Goal: Find contact information: Find contact information

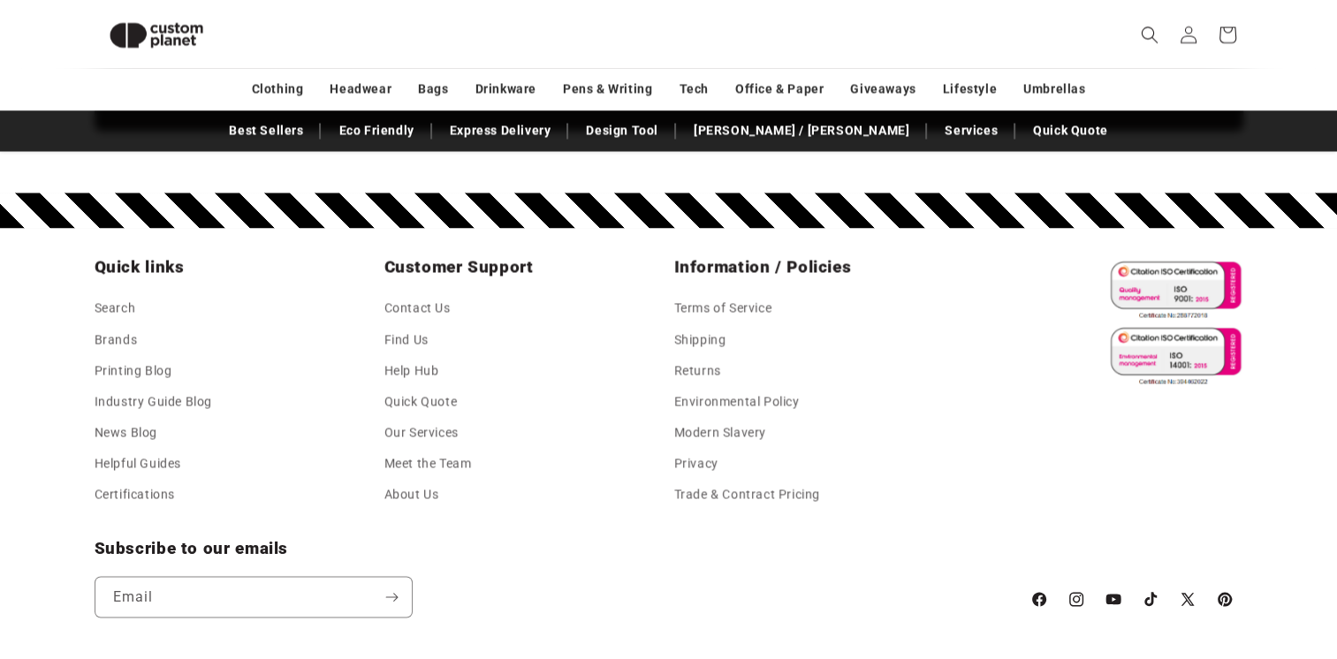
scroll to position [0, 2674]
click at [439, 313] on link "Contact Us" at bounding box center [418, 310] width 66 height 27
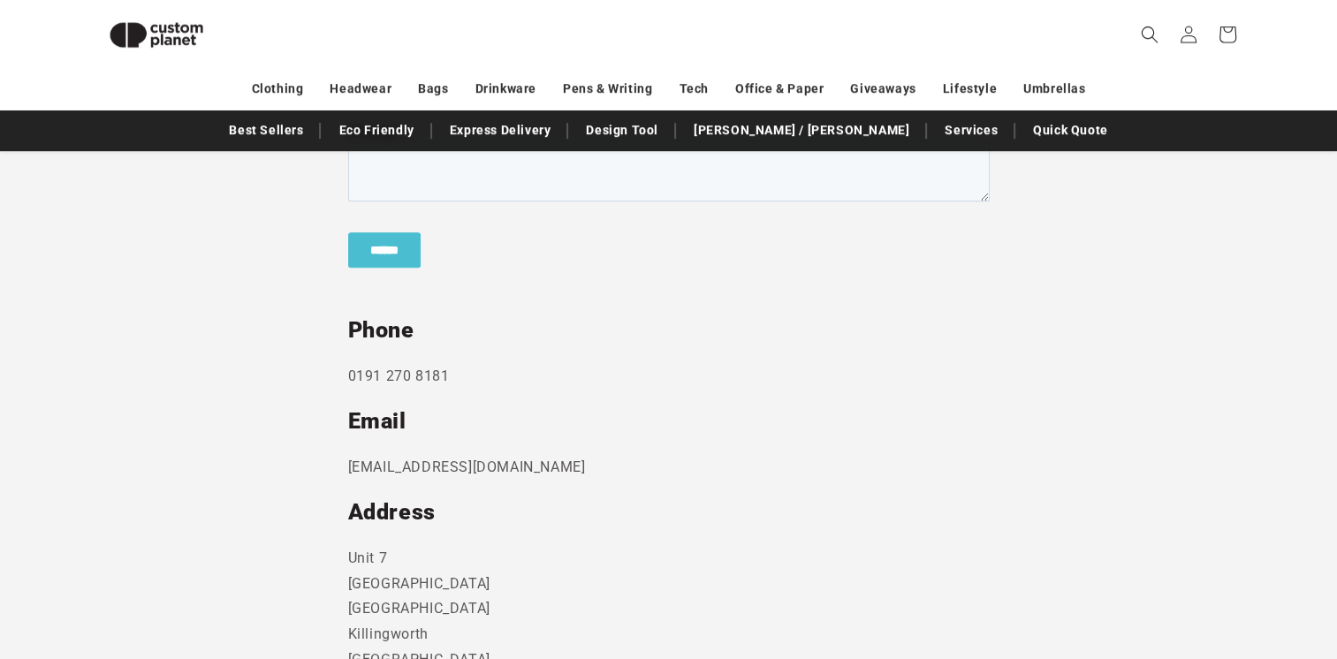
scroll to position [800, 0]
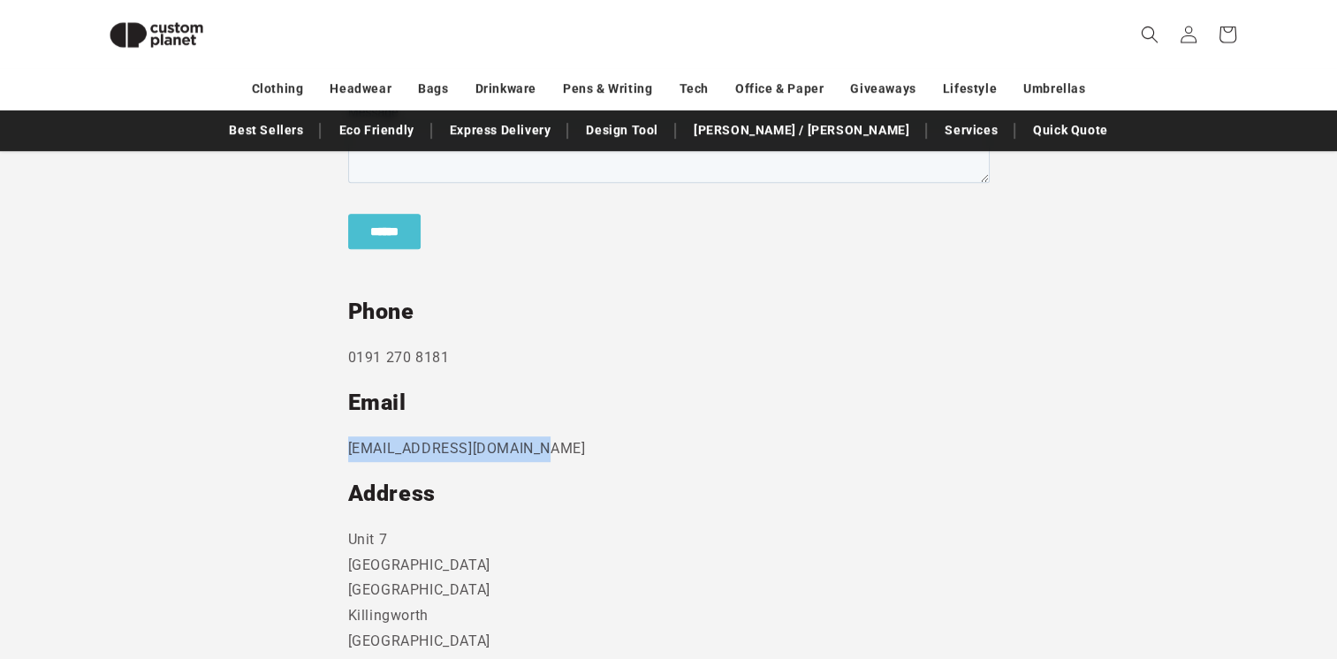
drag, startPoint x: 348, startPoint y: 451, endPoint x: 537, endPoint y: 450, distance: 189.2
click at [537, 450] on p "[EMAIL_ADDRESS][DOMAIN_NAME]" at bounding box center [669, 450] width 642 height 26
drag, startPoint x: 537, startPoint y: 450, endPoint x: 520, endPoint y: 450, distance: 17.7
copy p "[EMAIL_ADDRESS][DOMAIN_NAME]"
